Goal: Task Accomplishment & Management: Use online tool/utility

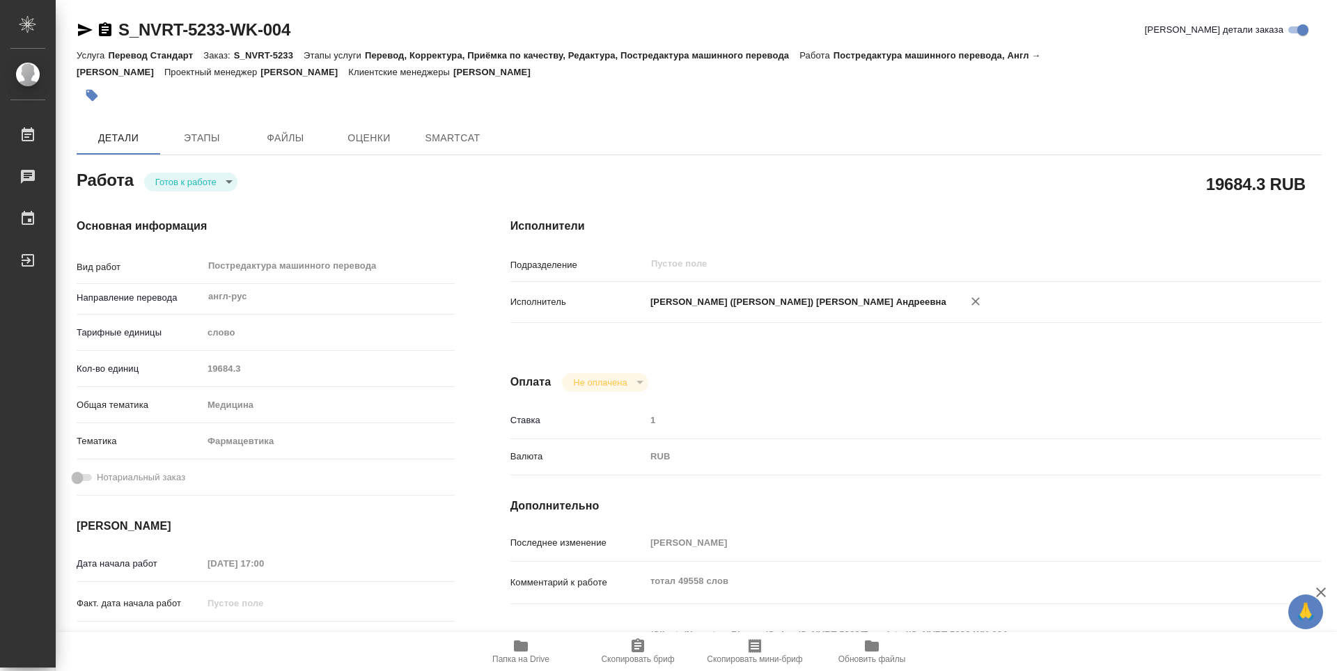
type textarea "x"
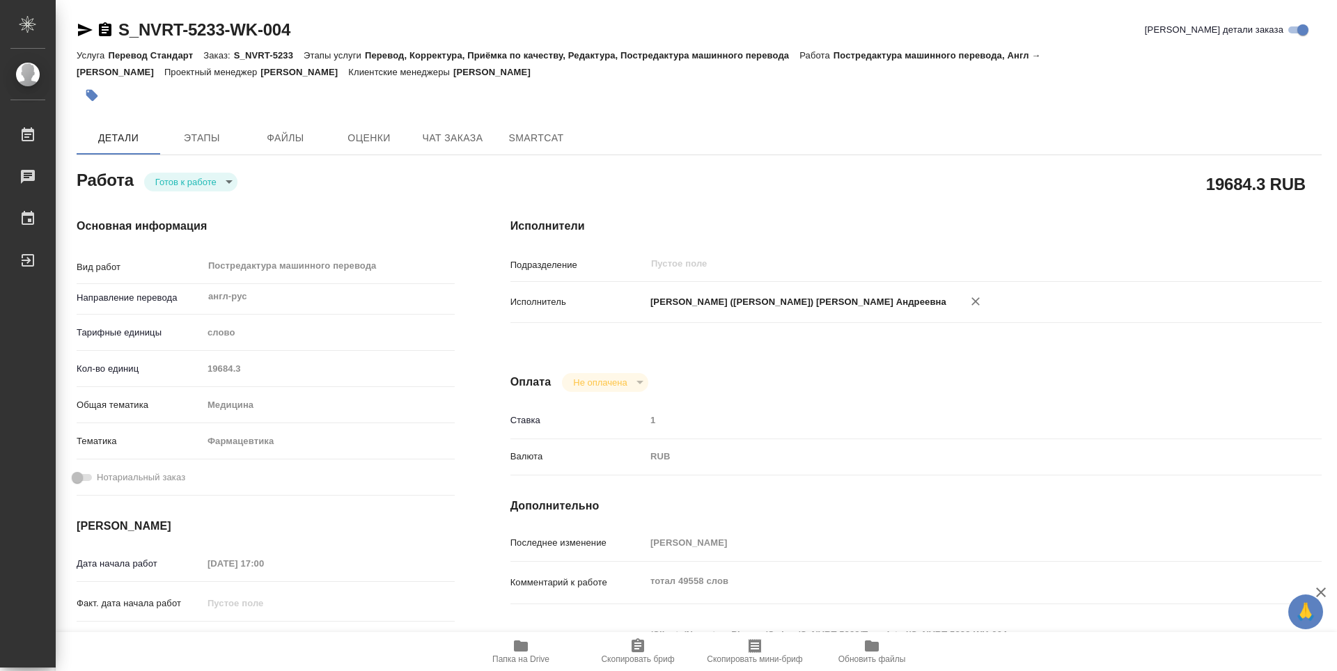
type textarea "x"
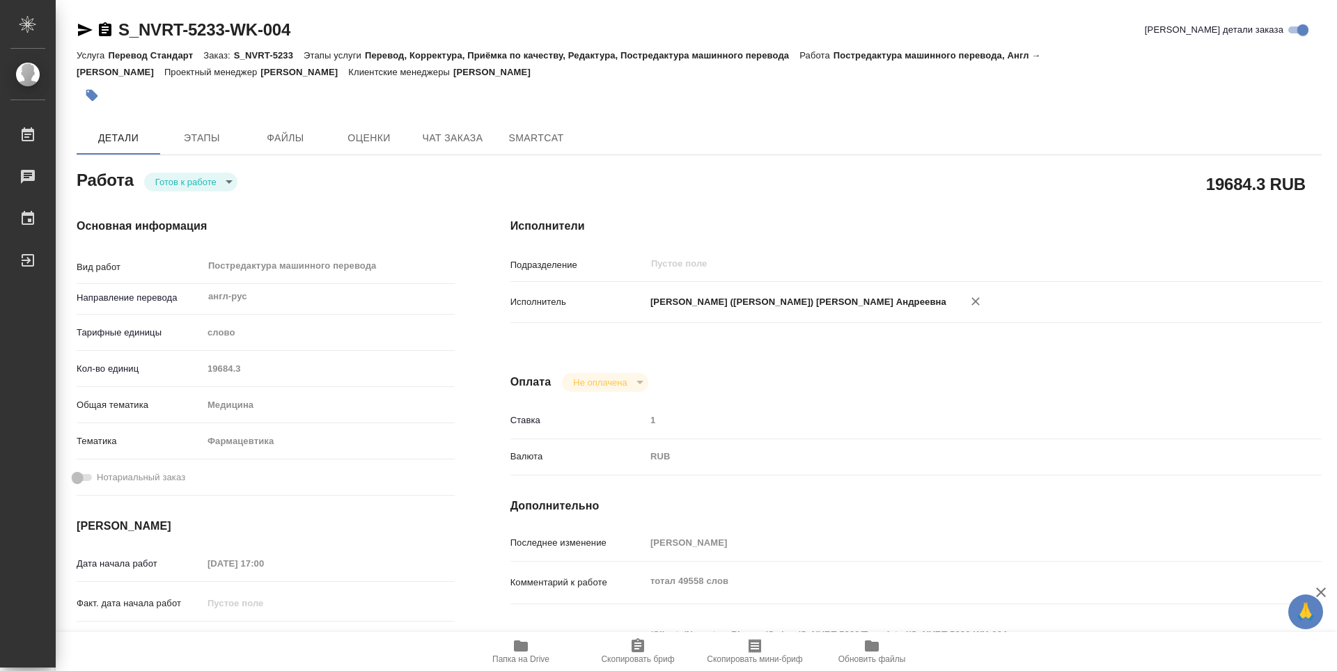
type textarea "x"
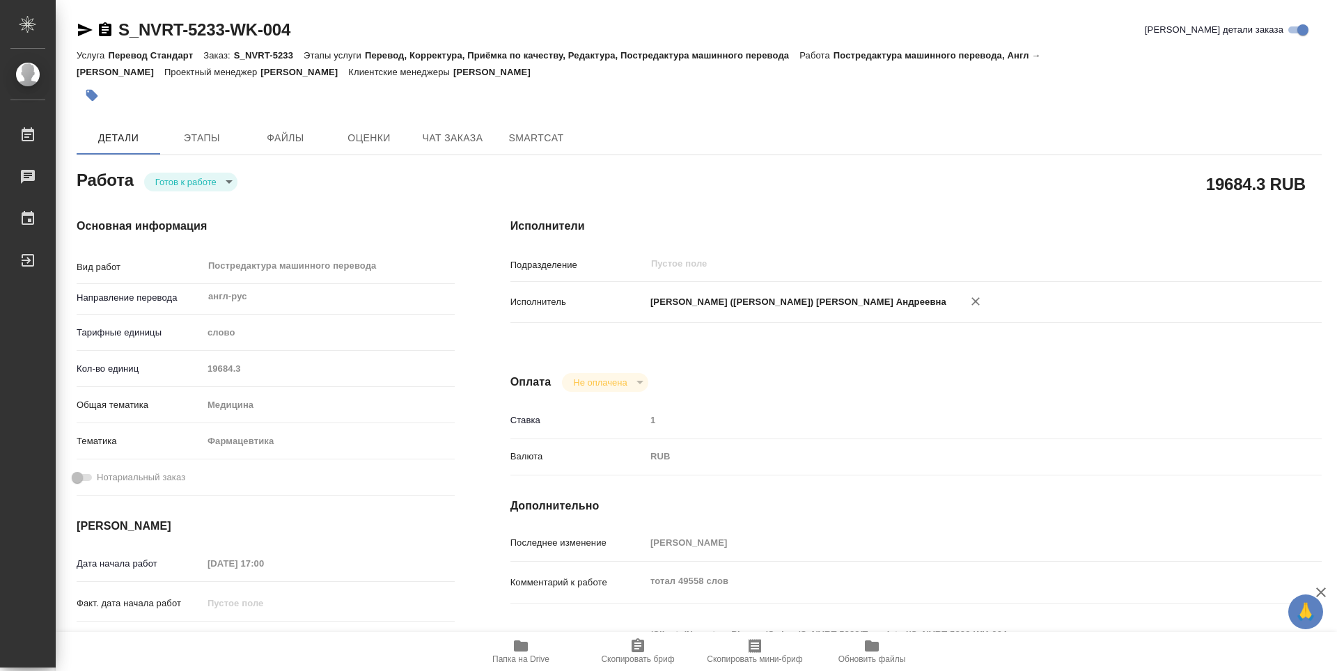
type textarea "x"
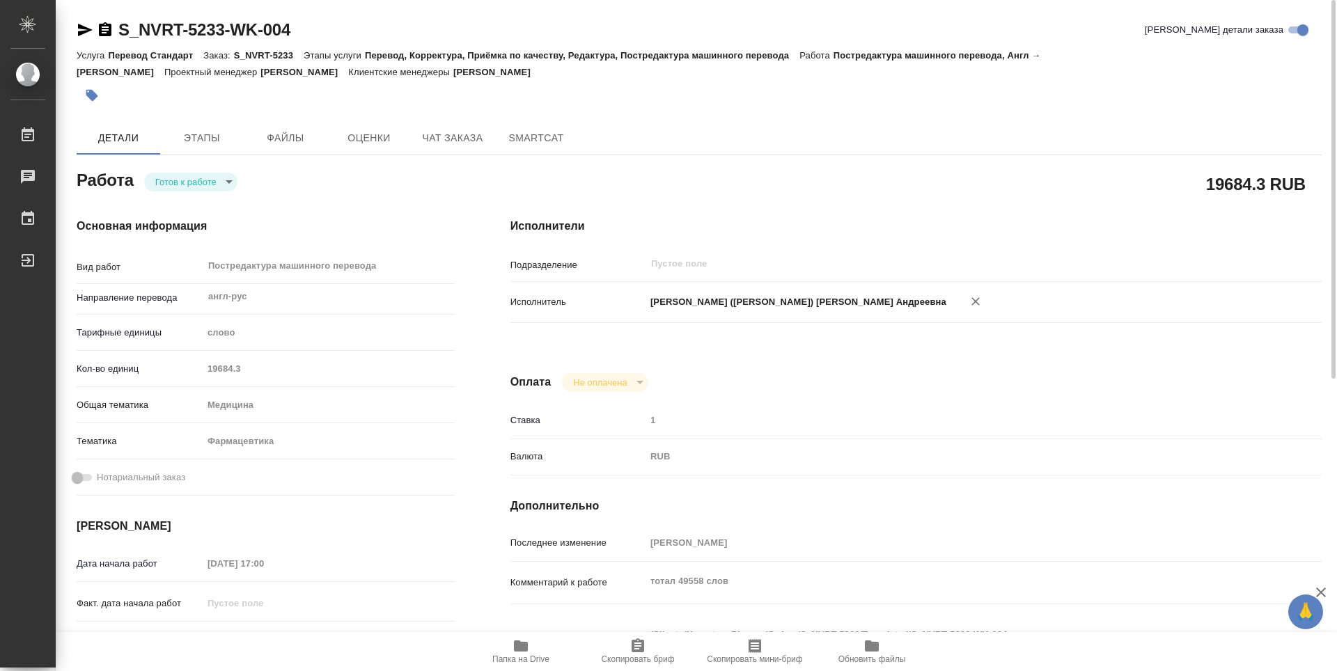
click at [81, 29] on icon "button" at bounding box center [85, 30] width 15 height 13
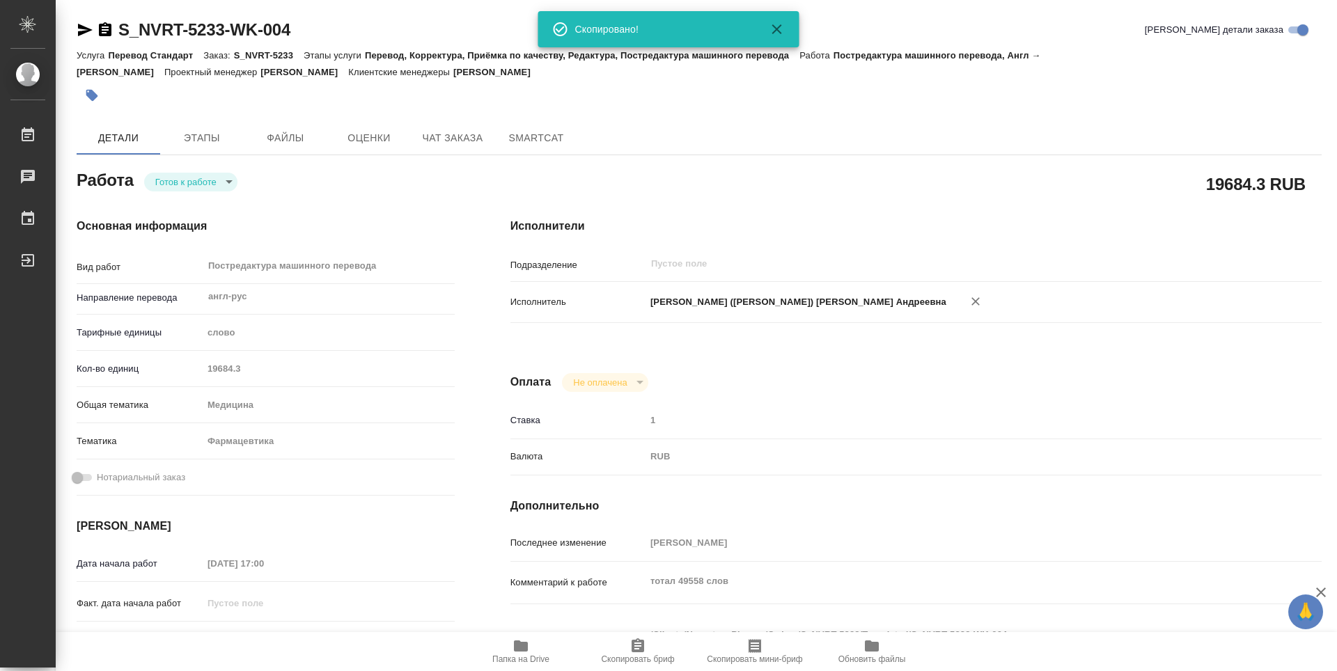
type textarea "x"
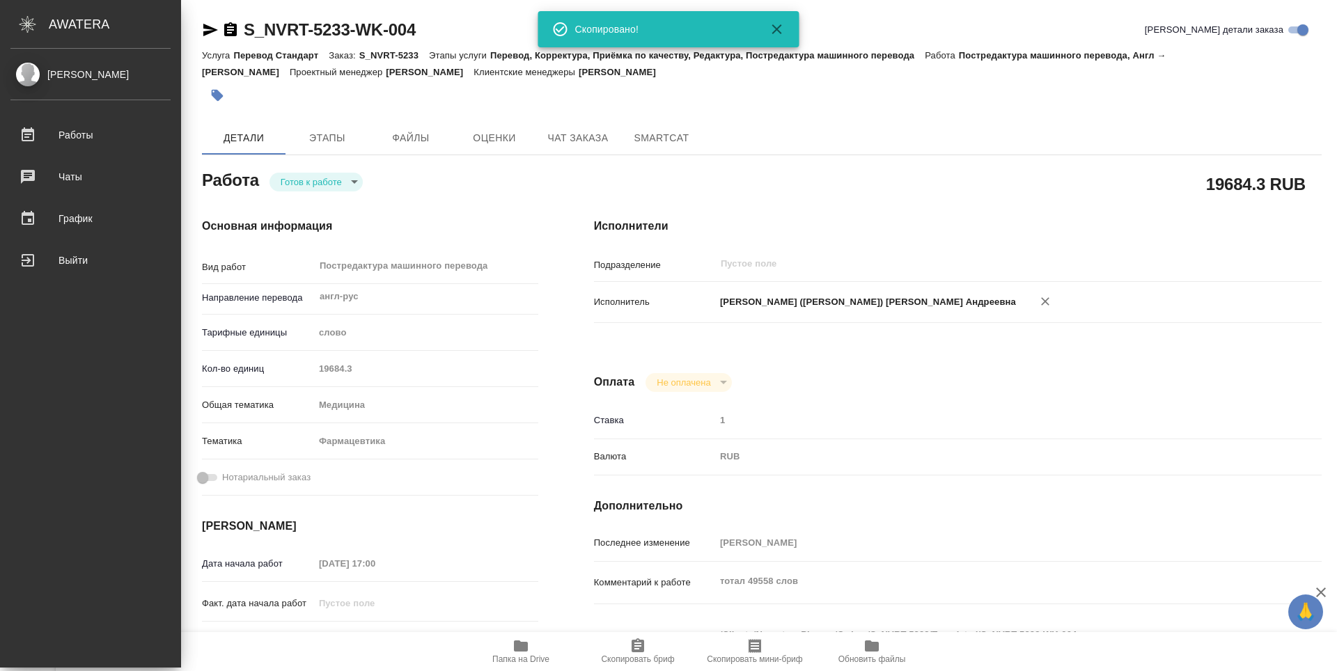
type textarea "x"
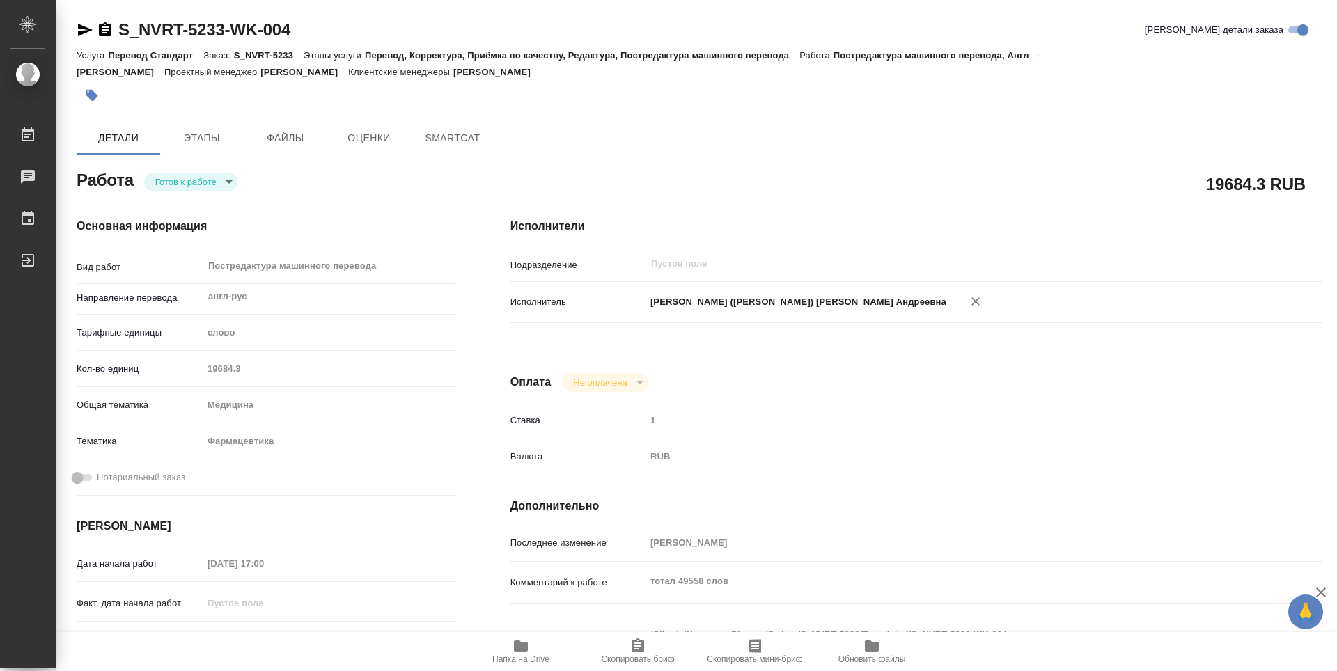
type textarea "x"
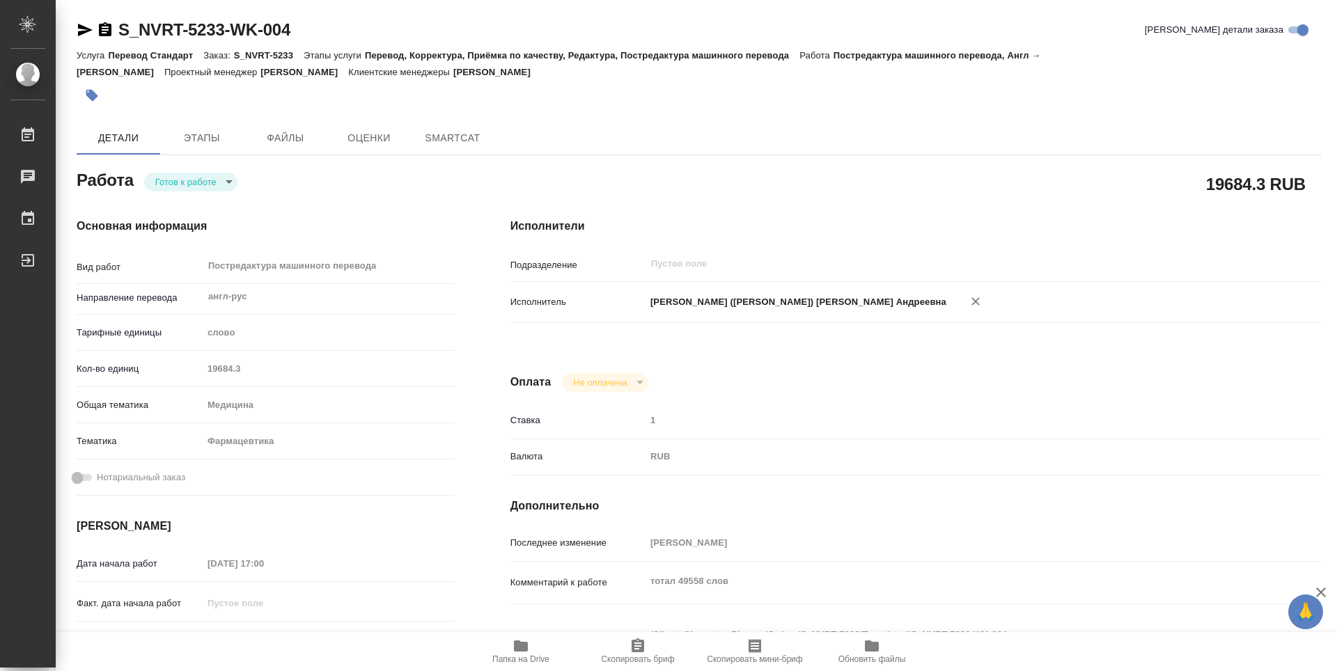
type textarea "x"
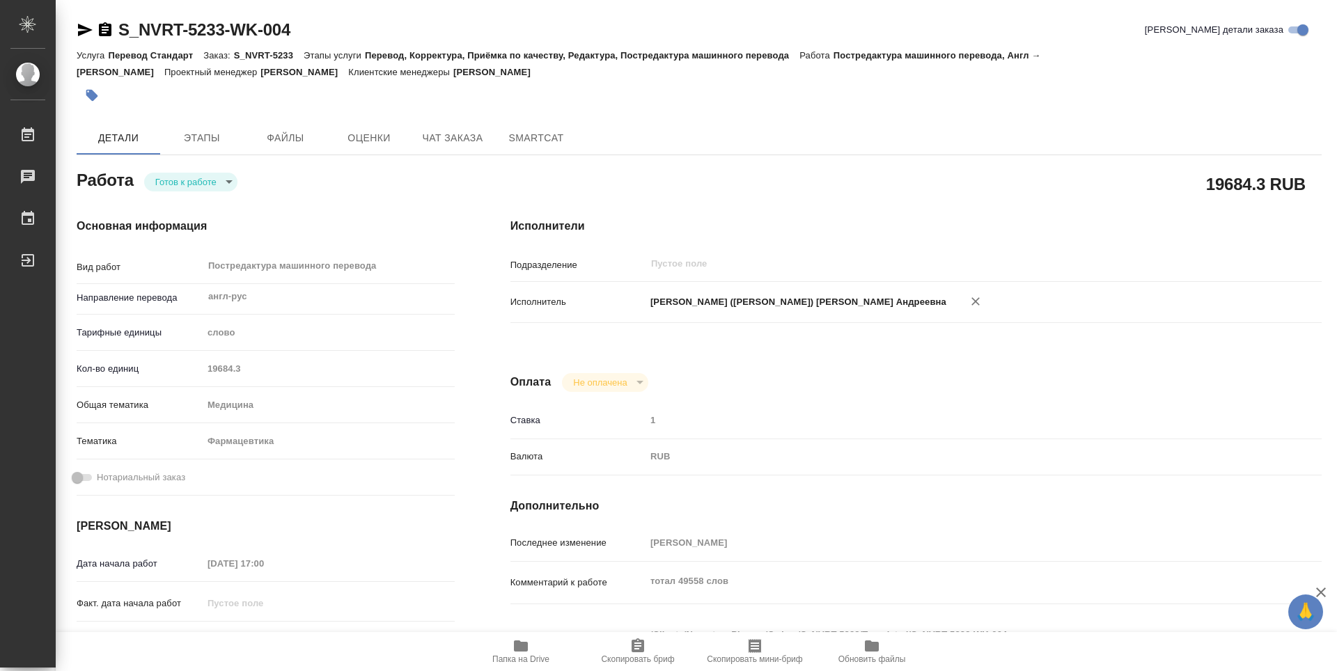
type textarea "x"
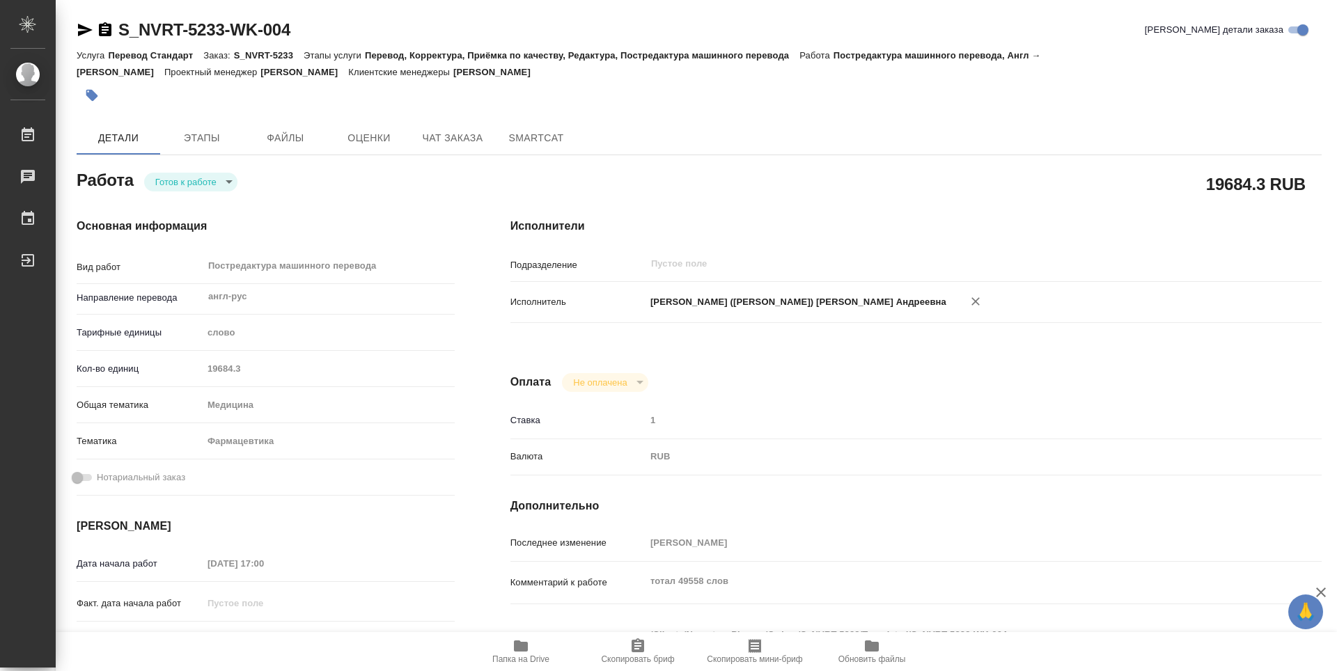
scroll to position [139, 0]
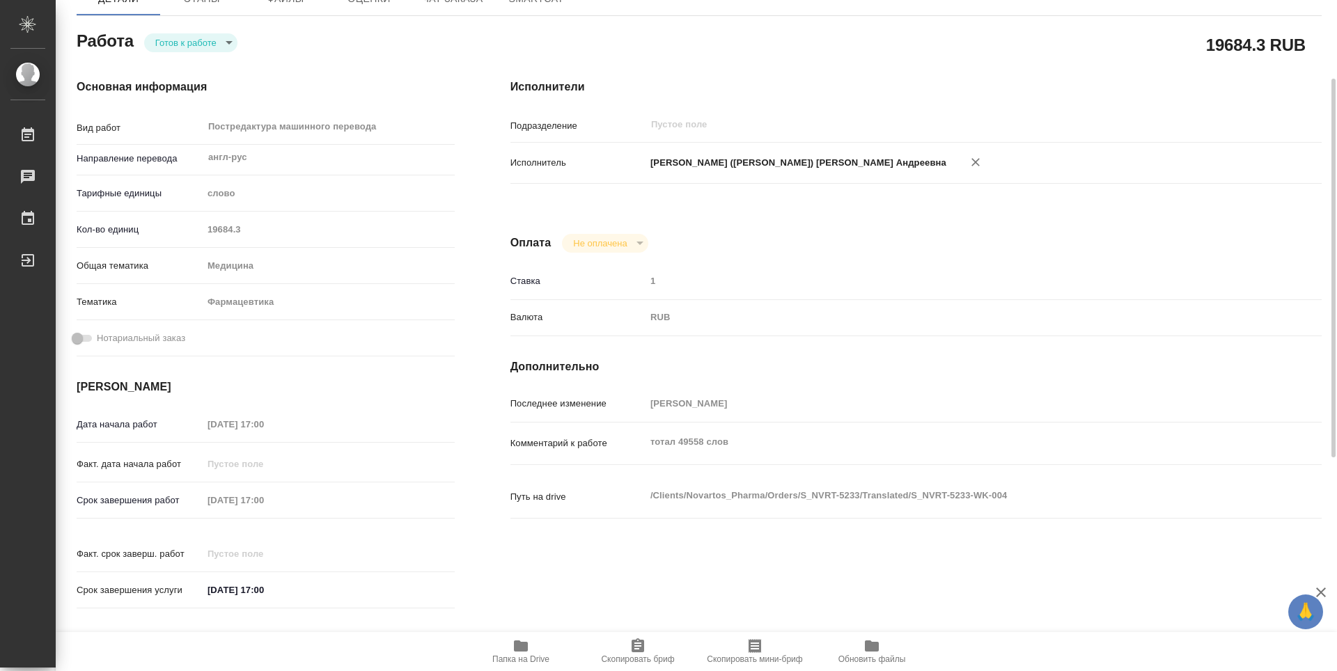
type textarea "x"
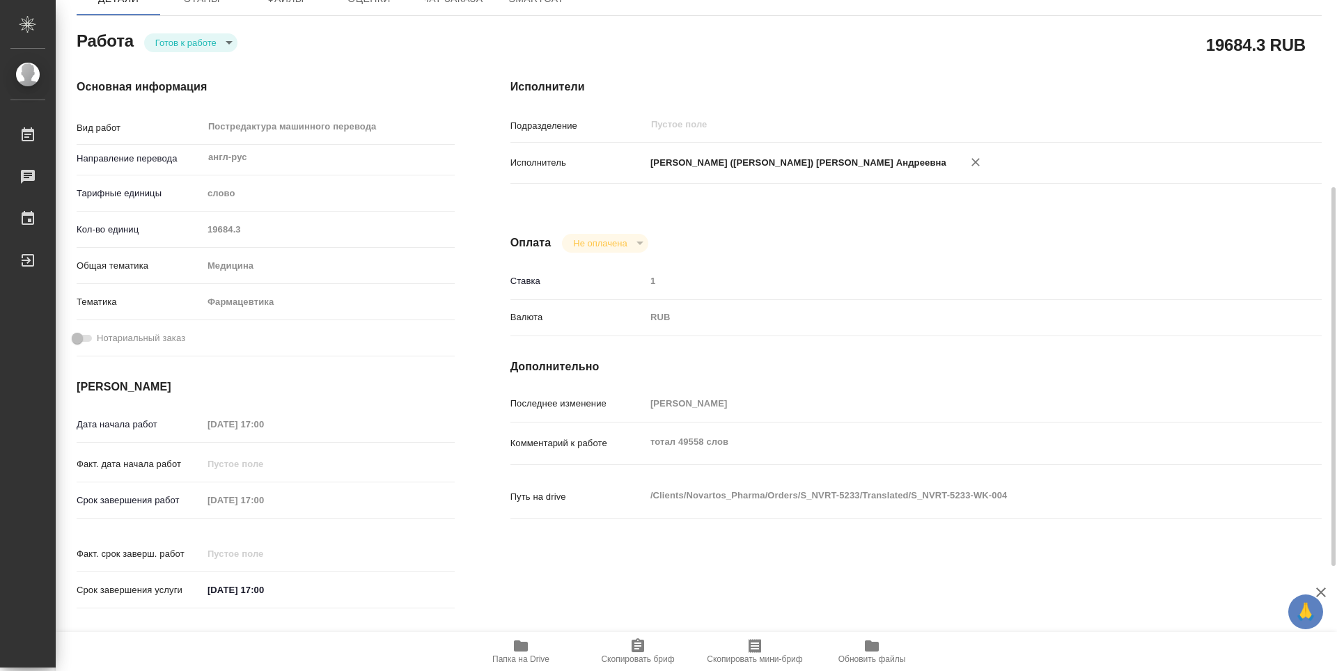
scroll to position [279, 0]
